Goal: Navigation & Orientation: Find specific page/section

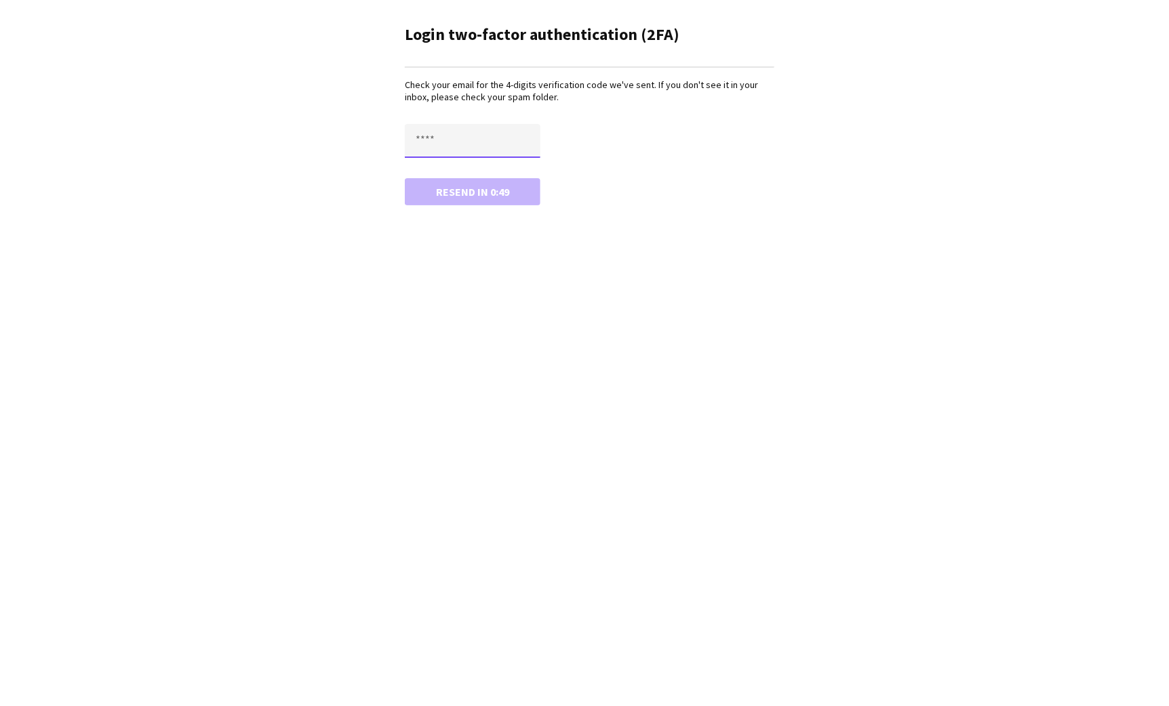
click at [456, 139] on input "text" at bounding box center [473, 141] width 136 height 34
paste input "****"
type input "****"
click at [458, 191] on button "Confirm" at bounding box center [473, 191] width 136 height 27
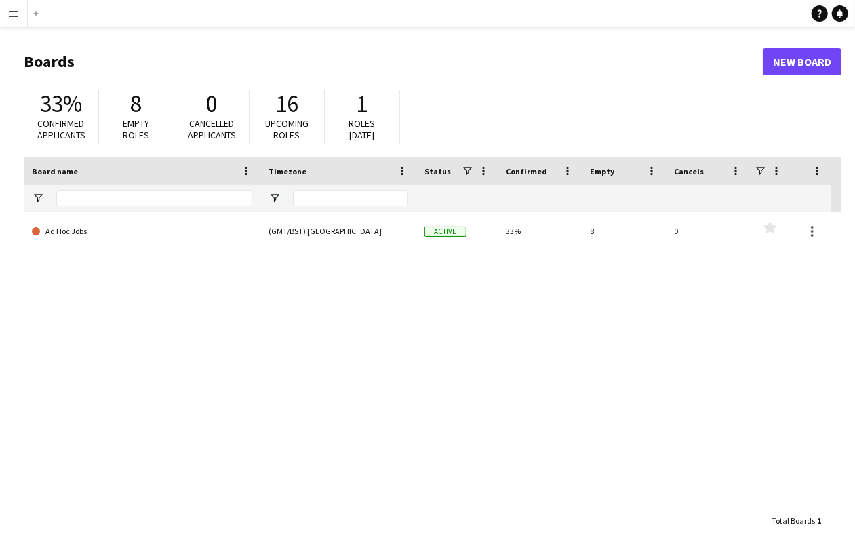
click at [549, 483] on div "Ad Hoc Jobs (GMT/BST) [GEOGRAPHIC_DATA] Active 33% 8 0 Favourites" at bounding box center [433, 359] width 818 height 295
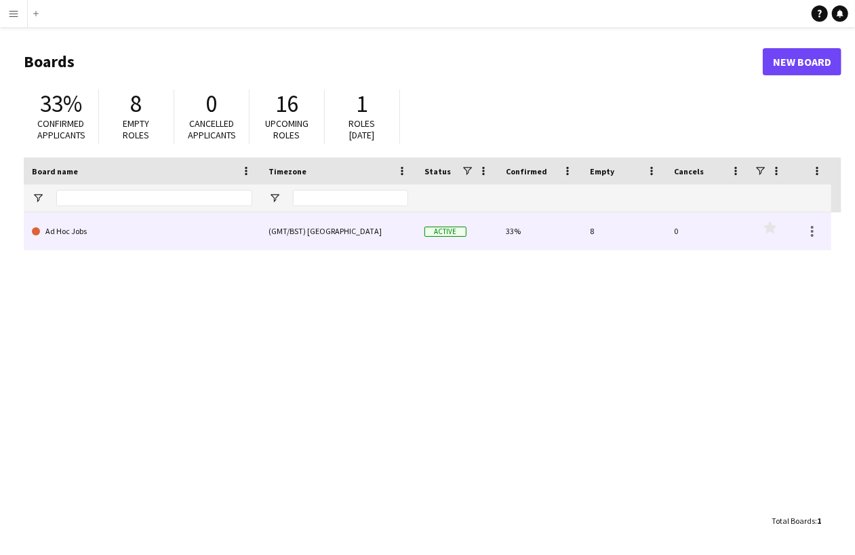
click at [72, 235] on link "Ad Hoc Jobs" at bounding box center [142, 231] width 220 height 38
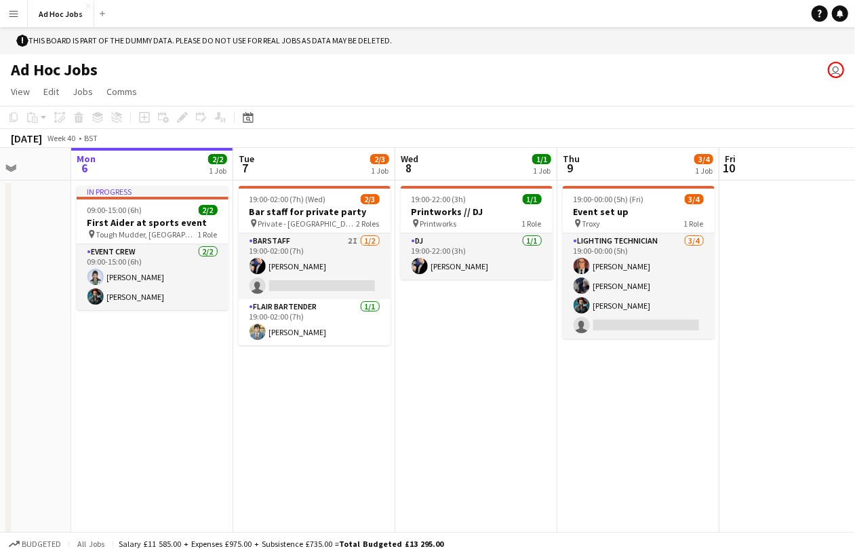
scroll to position [0, 440]
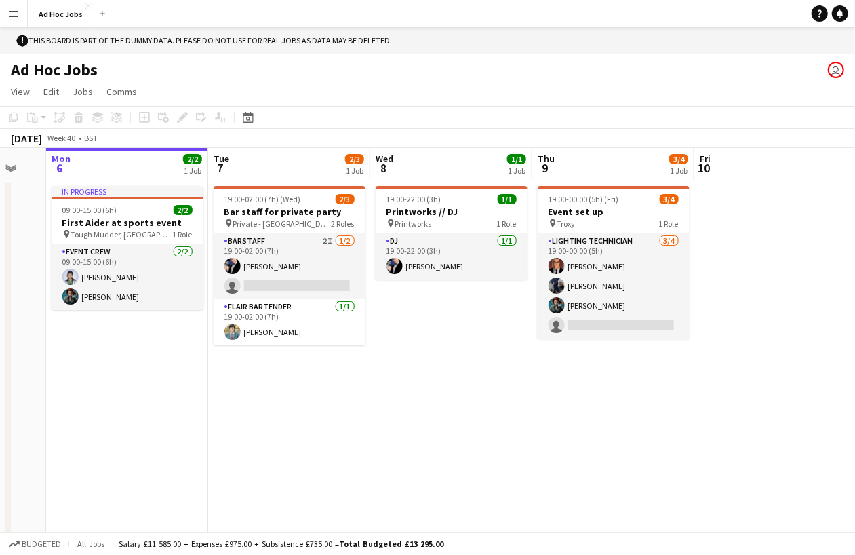
click at [17, 9] on app-icon "Menu" at bounding box center [13, 13] width 11 height 11
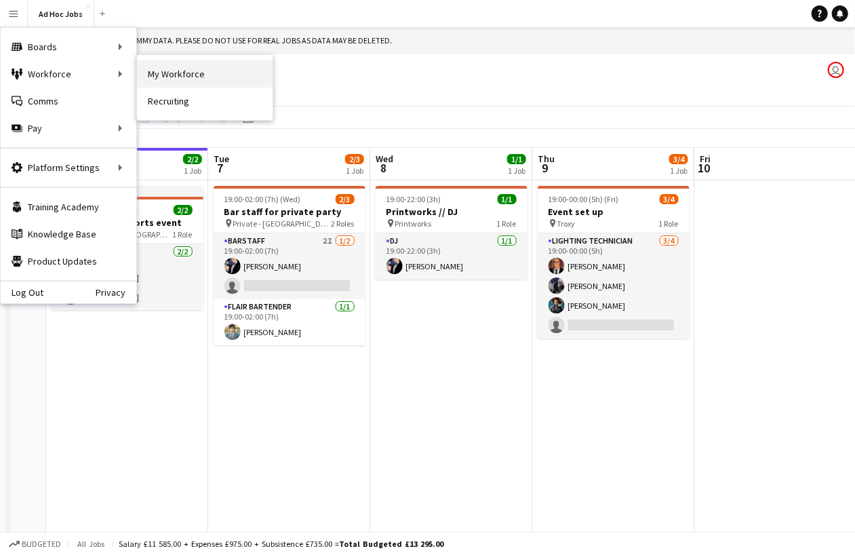
click at [180, 75] on link "My Workforce" at bounding box center [205, 73] width 136 height 27
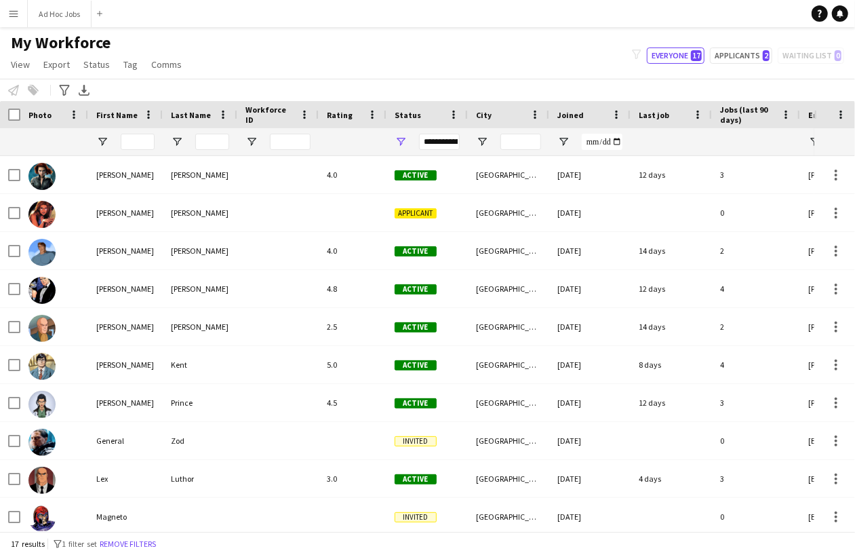
click at [18, 16] on app-icon "Menu" at bounding box center [13, 13] width 11 height 11
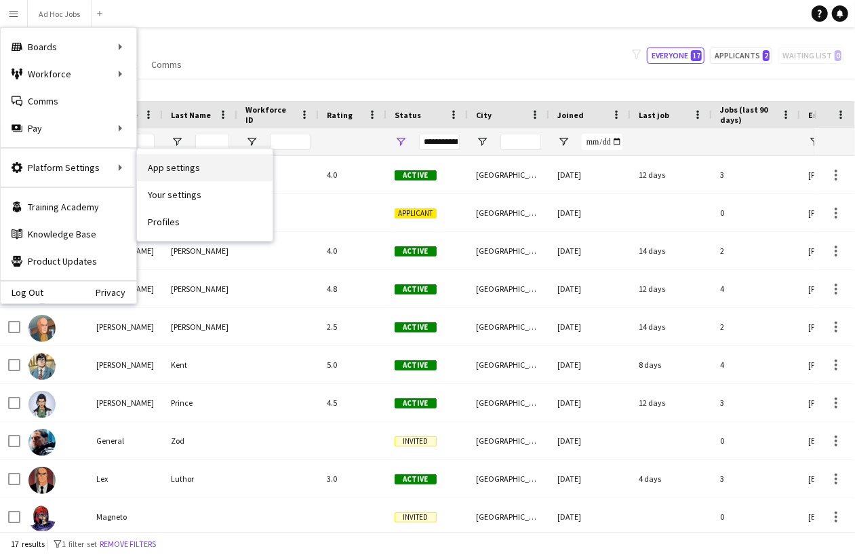
click at [197, 172] on link "App settings" at bounding box center [205, 167] width 136 height 27
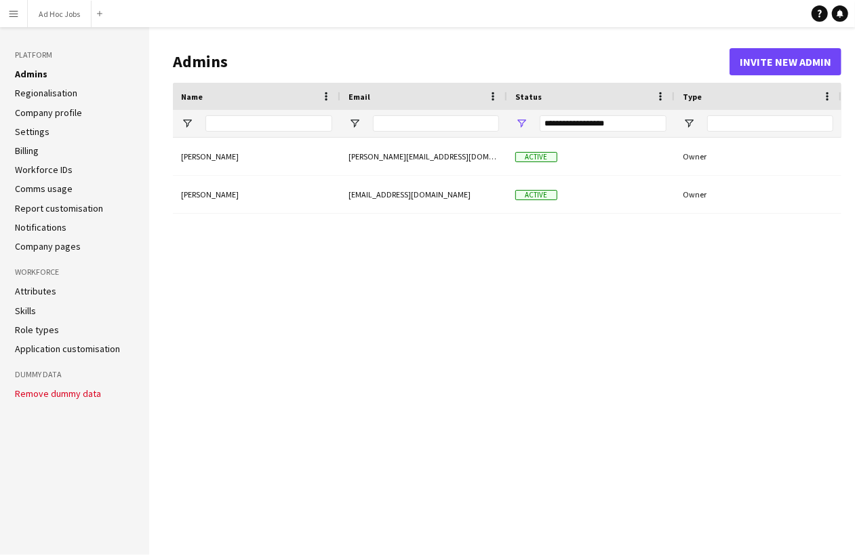
click at [242, 346] on div "Peter Parker peter+demo-heecz@liveforce.co Active Owner Yara Midani yara.midani…" at bounding box center [507, 336] width 668 height 396
click at [16, 15] on app-icon "Menu" at bounding box center [13, 13] width 11 height 11
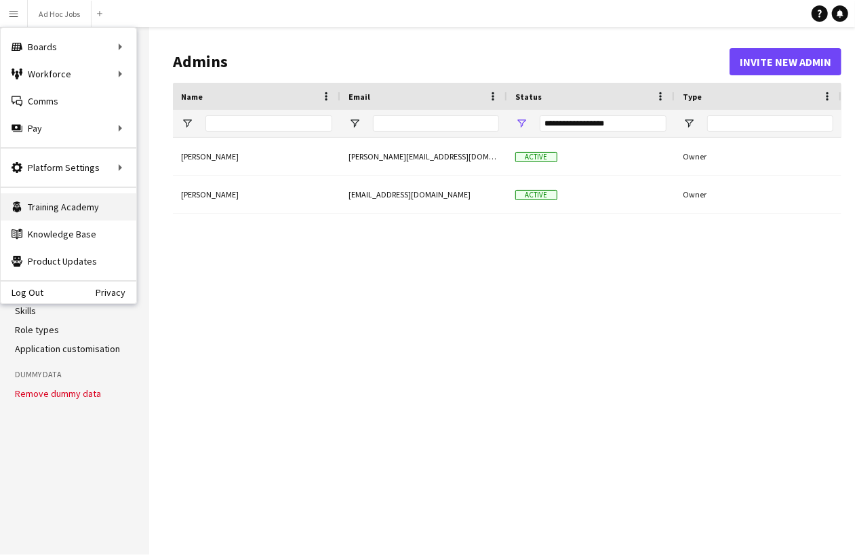
click at [49, 207] on link "Training Academy Training Academy" at bounding box center [69, 206] width 136 height 27
click at [47, 236] on link "Knowledge Base Knowledge Base" at bounding box center [69, 233] width 136 height 27
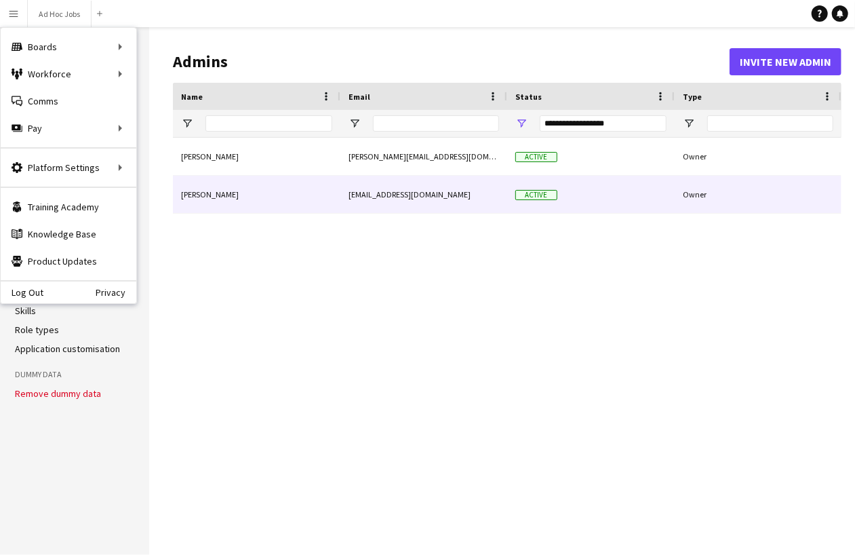
click at [591, 271] on div "Peter Parker peter+demo-heecz@liveforce.co Active Owner Yara Midani yara.midani…" at bounding box center [507, 336] width 668 height 396
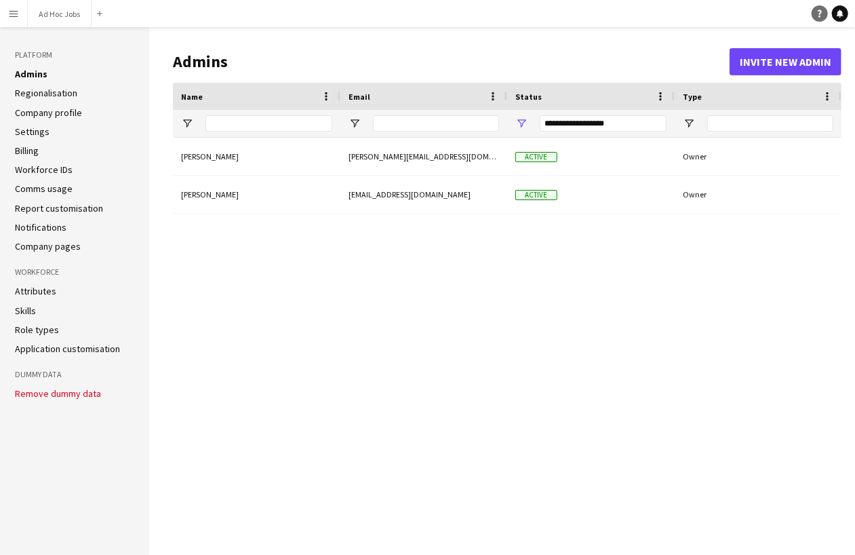
click at [822, 14] on icon "Help" at bounding box center [820, 13] width 8 height 8
click at [20, 8] on button "Menu" at bounding box center [13, 13] width 27 height 27
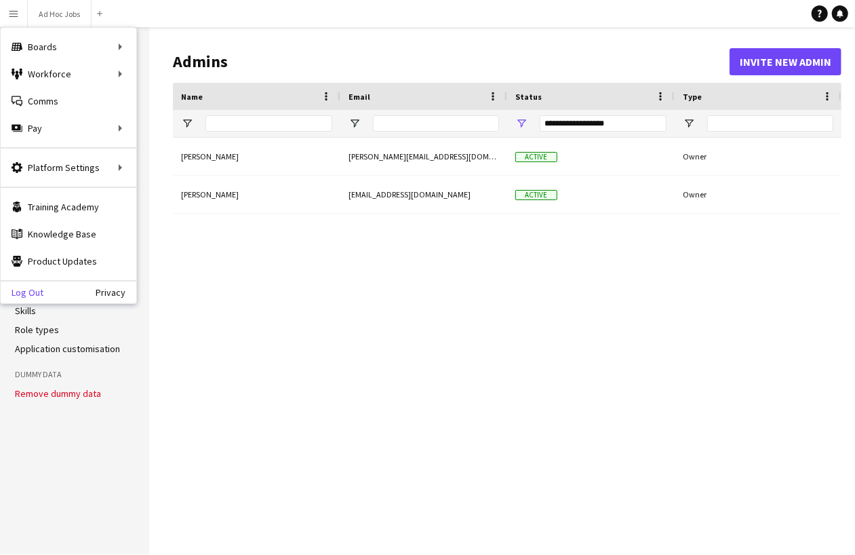
click at [24, 292] on link "Log Out" at bounding box center [22, 292] width 43 height 11
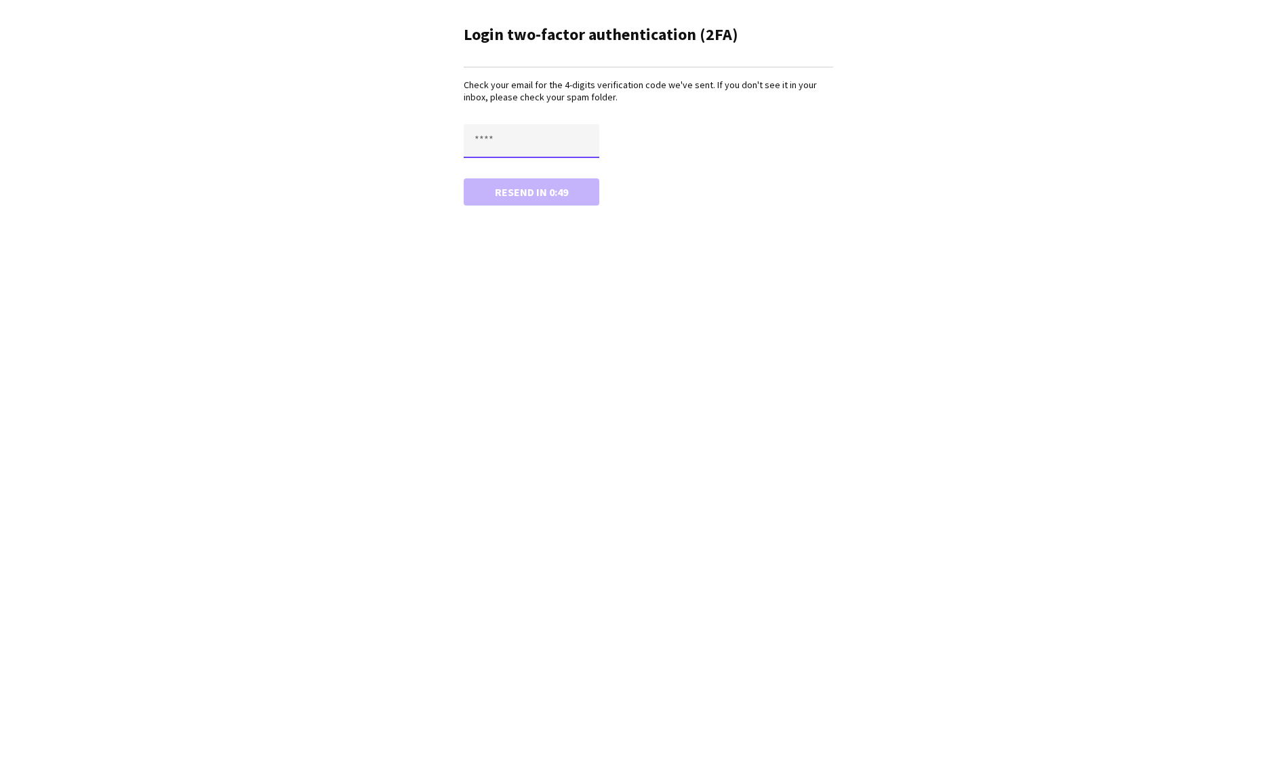
click at [532, 144] on input "text" at bounding box center [532, 141] width 136 height 34
paste input "****"
type input "****"
click at [500, 201] on button "Confirm" at bounding box center [532, 191] width 136 height 27
